Goal: Check status: Check status

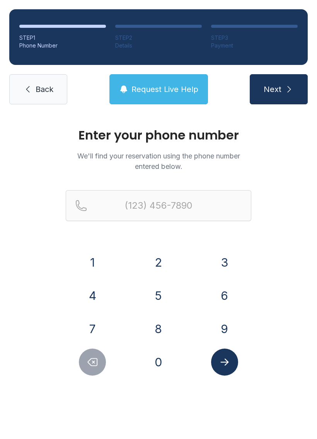
click at [165, 267] on button "2" at bounding box center [158, 262] width 27 height 27
click at [225, 261] on button "3" at bounding box center [224, 262] width 27 height 27
click at [227, 308] on button "6" at bounding box center [224, 295] width 27 height 27
click at [93, 360] on icon "Delete number" at bounding box center [93, 363] width 12 height 12
click at [227, 329] on button "9" at bounding box center [224, 329] width 27 height 27
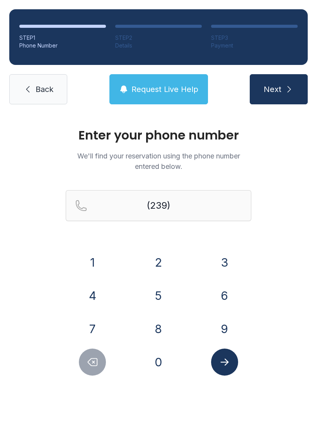
click at [228, 290] on button "6" at bounding box center [224, 295] width 27 height 27
click at [99, 327] on button "7" at bounding box center [92, 329] width 27 height 27
click at [178, 285] on div "5" at bounding box center [159, 295] width 54 height 27
click at [166, 323] on button "8" at bounding box center [158, 329] width 27 height 27
click at [92, 360] on icon "Delete number" at bounding box center [93, 363] width 12 height 12
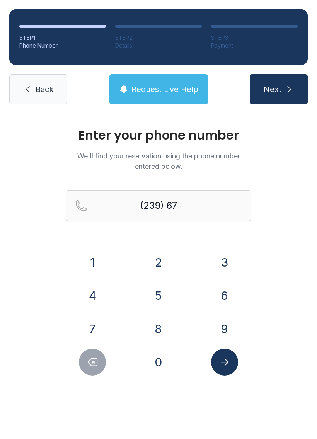
click at [165, 292] on button "5" at bounding box center [158, 295] width 27 height 27
click at [162, 328] on button "8" at bounding box center [158, 329] width 27 height 27
click at [225, 262] on button "3" at bounding box center [224, 262] width 27 height 27
click at [222, 263] on button "3" at bounding box center [224, 262] width 27 height 27
click at [170, 358] on button "0" at bounding box center [158, 362] width 27 height 27
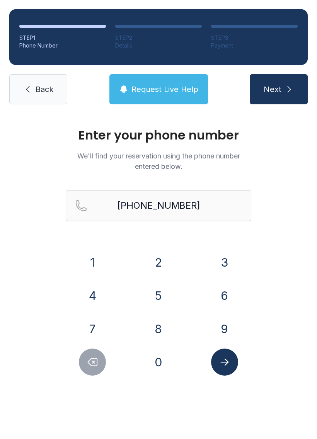
click at [237, 351] on div at bounding box center [225, 362] width 54 height 27
click at [232, 362] on button "Submit lookup form" at bounding box center [224, 362] width 27 height 27
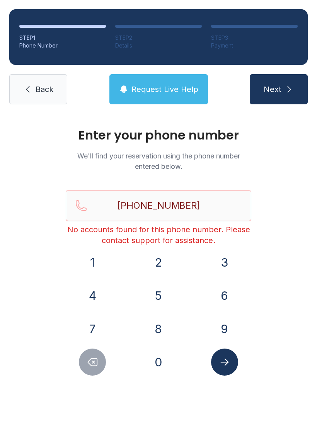
click at [96, 357] on icon "Delete number" at bounding box center [93, 363] width 12 height 12
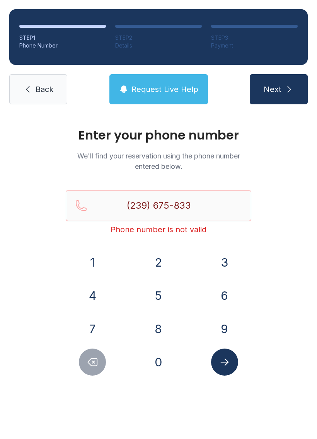
click at [96, 357] on icon "Delete number" at bounding box center [93, 363] width 12 height 12
click at [96, 365] on icon "Delete number" at bounding box center [93, 363] width 12 height 12
click at [95, 365] on icon "Delete number" at bounding box center [93, 363] width 12 height 12
click at [97, 360] on icon "Delete number" at bounding box center [92, 362] width 9 height 7
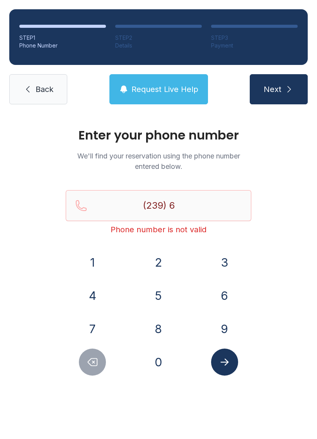
click at [103, 349] on div at bounding box center [93, 362] width 54 height 27
click at [102, 355] on button "Delete number" at bounding box center [92, 362] width 27 height 27
click at [101, 355] on button "Delete number" at bounding box center [92, 362] width 27 height 27
click at [106, 361] on button "Delete number" at bounding box center [92, 362] width 27 height 27
click at [229, 256] on button "3" at bounding box center [224, 262] width 27 height 27
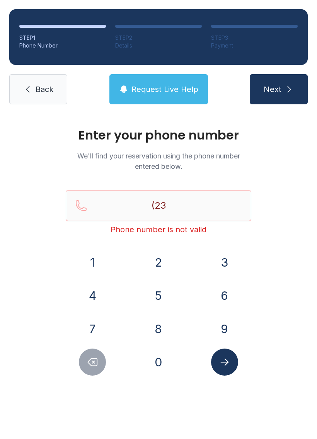
click at [221, 319] on button "9" at bounding box center [224, 329] width 27 height 27
click at [104, 360] on button "Delete number" at bounding box center [92, 362] width 27 height 27
click at [103, 360] on button "Delete number" at bounding box center [92, 362] width 27 height 27
type input "(2"
click at [101, 363] on button "Delete number" at bounding box center [92, 362] width 27 height 27
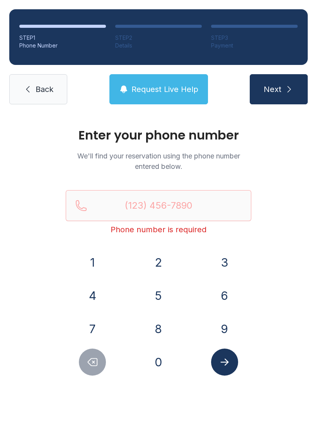
click at [101, 363] on button "Delete number" at bounding box center [92, 362] width 27 height 27
click at [217, 324] on button "9" at bounding box center [224, 329] width 27 height 27
click at [91, 327] on button "7" at bounding box center [92, 329] width 27 height 27
click at [161, 325] on button "8" at bounding box center [158, 329] width 27 height 27
click at [84, 324] on button "7" at bounding box center [92, 329] width 27 height 27
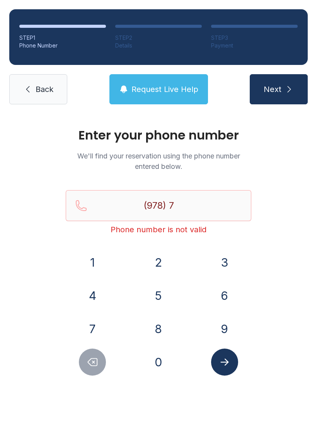
click at [84, 322] on button "7" at bounding box center [92, 329] width 27 height 27
click at [159, 332] on button "8" at bounding box center [158, 329] width 27 height 27
click at [94, 304] on button "4" at bounding box center [92, 295] width 27 height 27
click at [94, 262] on button "1" at bounding box center [92, 262] width 27 height 27
click at [225, 263] on button "3" at bounding box center [224, 262] width 27 height 27
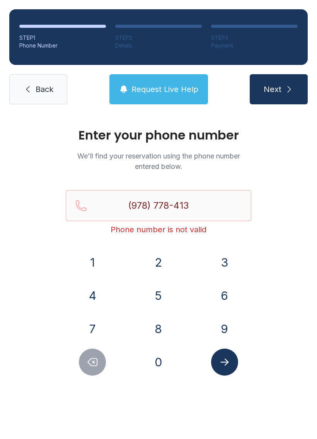
click at [167, 301] on button "5" at bounding box center [158, 295] width 27 height 27
type input "[PHONE_NUMBER]"
click at [219, 362] on icon "Submit lookup form" at bounding box center [225, 363] width 12 height 12
